Goal: Task Accomplishment & Management: Use online tool/utility

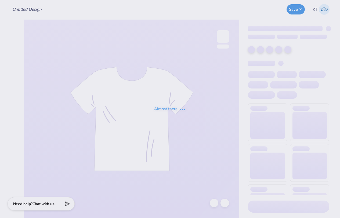
type input "FCAB - Baby Ts"
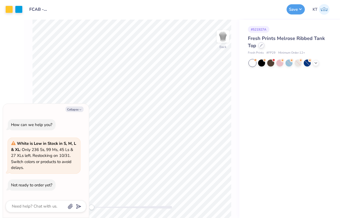
click at [263, 45] on div at bounding box center [261, 45] width 6 height 6
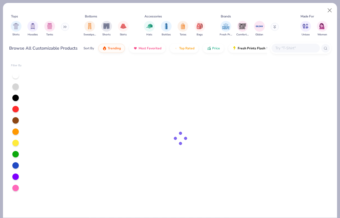
type textarea "x"
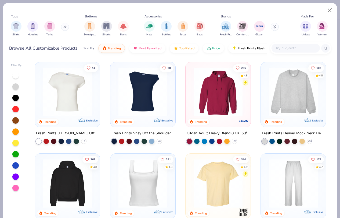
click at [282, 52] on div at bounding box center [295, 48] width 48 height 9
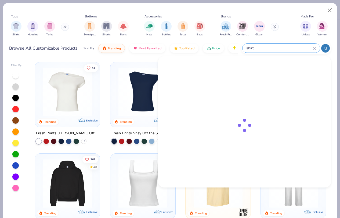
type input "shirt"
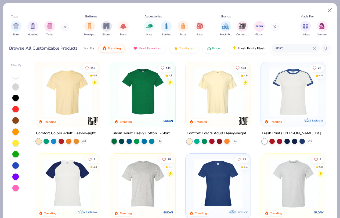
click at [85, 100] on img at bounding box center [67, 92] width 54 height 49
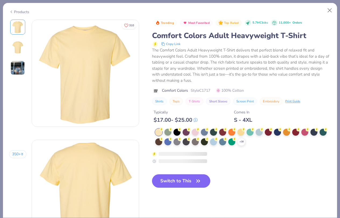
click at [85, 100] on img at bounding box center [85, 73] width 107 height 107
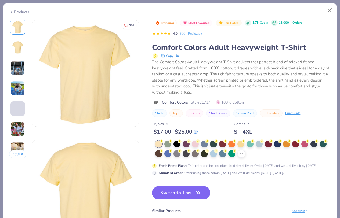
click at [240, 155] on icon at bounding box center [241, 154] width 4 height 4
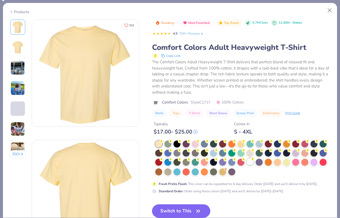
click at [252, 162] on div at bounding box center [249, 161] width 7 height 7
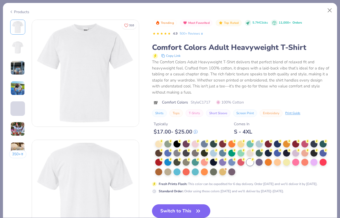
click at [195, 209] on icon "button" at bounding box center [198, 211] width 8 height 8
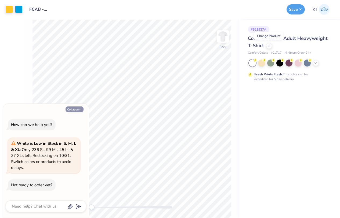
click at [77, 111] on button "Collapse" at bounding box center [74, 110] width 18 height 6
type textarea "x"
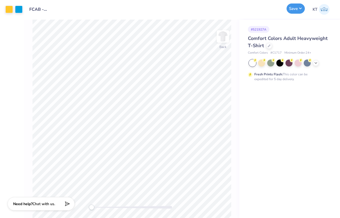
click at [292, 9] on button "Save" at bounding box center [295, 8] width 18 height 10
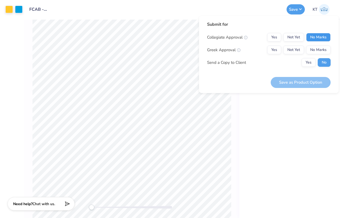
click at [319, 34] on button "No Marks" at bounding box center [318, 37] width 24 height 9
click at [323, 51] on button "No Marks" at bounding box center [318, 50] width 24 height 9
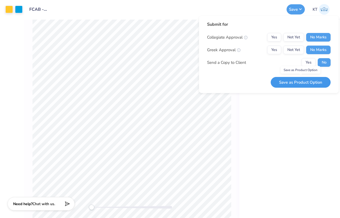
click at [316, 81] on button "Save as Product Option" at bounding box center [301, 82] width 60 height 11
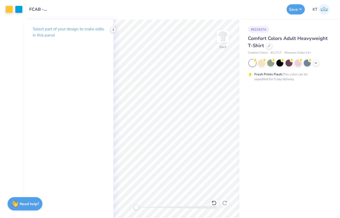
click at [113, 30] on icon at bounding box center [113, 30] width 4 height 4
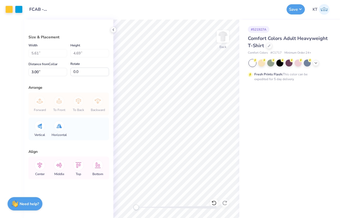
click at [289, 130] on div "# 521927A Comfort Colors Adult Heavyweight T-Shirt Comfort Colors # C1717 Minim…" at bounding box center [289, 119] width 101 height 199
click at [113, 28] on icon at bounding box center [113, 30] width 4 height 4
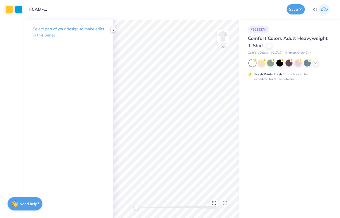
click at [112, 30] on icon at bounding box center [113, 30] width 4 height 4
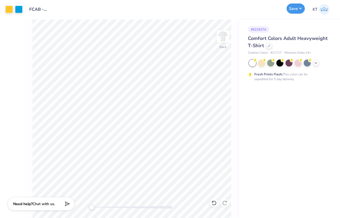
click at [291, 7] on button "Save" at bounding box center [295, 8] width 18 height 10
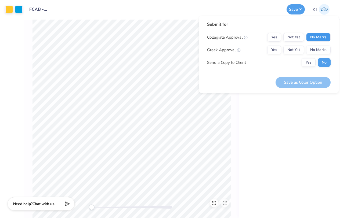
click at [314, 40] on button "No Marks" at bounding box center [318, 37] width 24 height 9
click at [274, 50] on button "Yes" at bounding box center [274, 50] width 14 height 9
click at [300, 81] on button "Save as Color Option" at bounding box center [302, 82] width 55 height 11
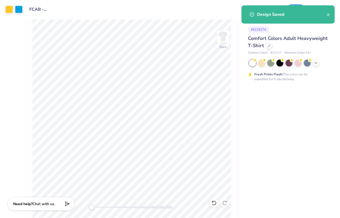
click at [235, 47] on div "Back" at bounding box center [131, 119] width 215 height 199
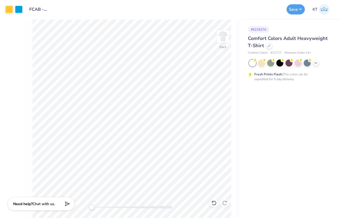
click at [266, 29] on div "# 521927A" at bounding box center [258, 29] width 21 height 7
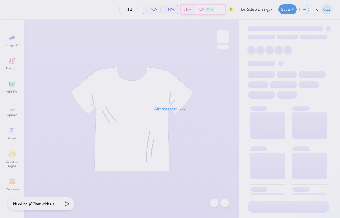
type input "Kaylani Guevara : University of California, Berkeley"
type input "24"
click at [33, 81] on div "Almost there" at bounding box center [170, 109] width 340 height 218
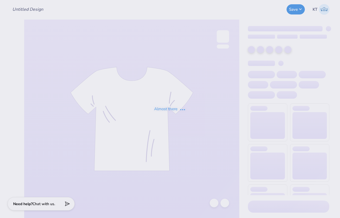
click at [323, 10] on div "Almost there" at bounding box center [170, 109] width 340 height 218
type input "FCAB - Baby Ts"
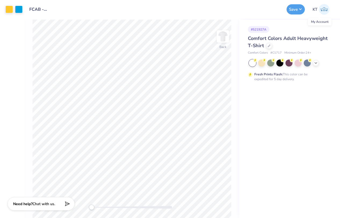
click at [323, 10] on img at bounding box center [324, 9] width 11 height 11
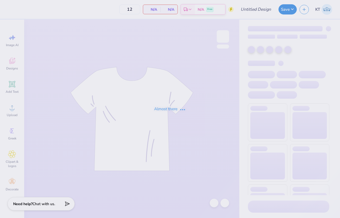
type input "FCAB - Baby Ts"
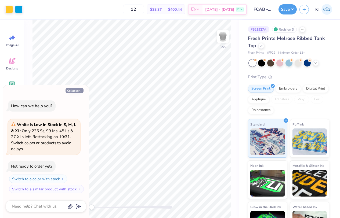
click at [73, 90] on button "Collapse" at bounding box center [74, 91] width 18 height 6
type textarea "x"
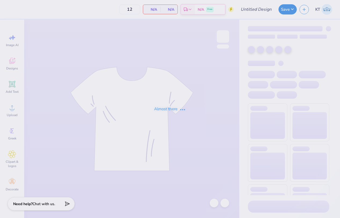
type input "FCAB - Baby Ts"
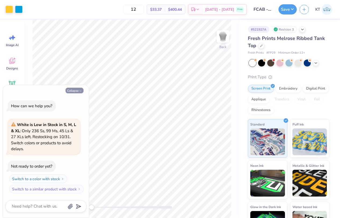
click at [80, 92] on icon "button" at bounding box center [80, 90] width 3 height 3
type textarea "x"
